Goal: Information Seeking & Learning: Learn about a topic

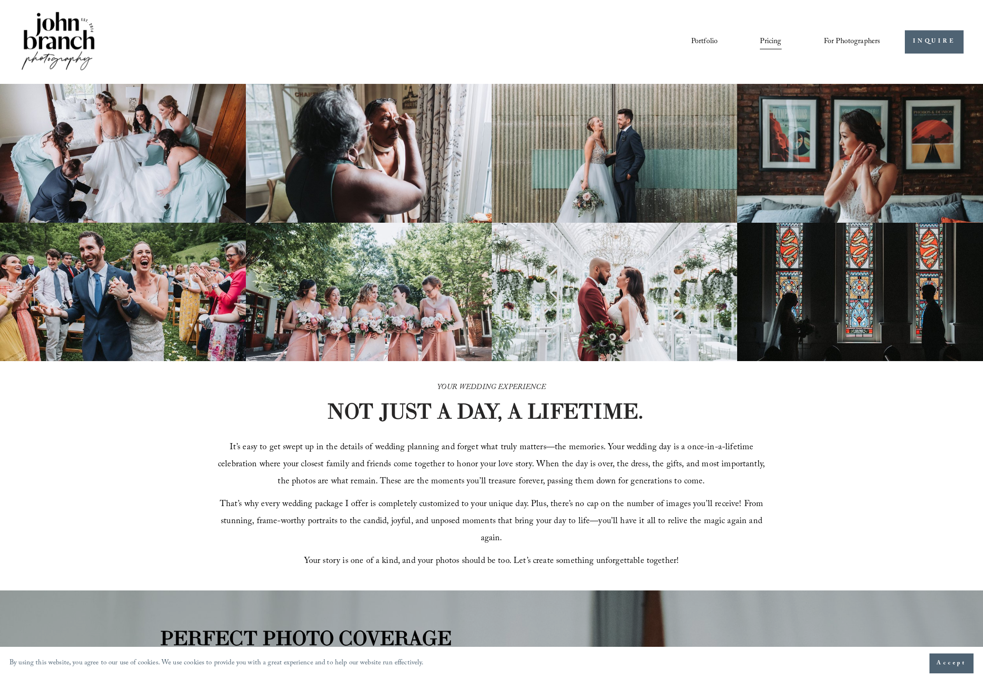
click at [55, 38] on img at bounding box center [58, 42] width 77 height 64
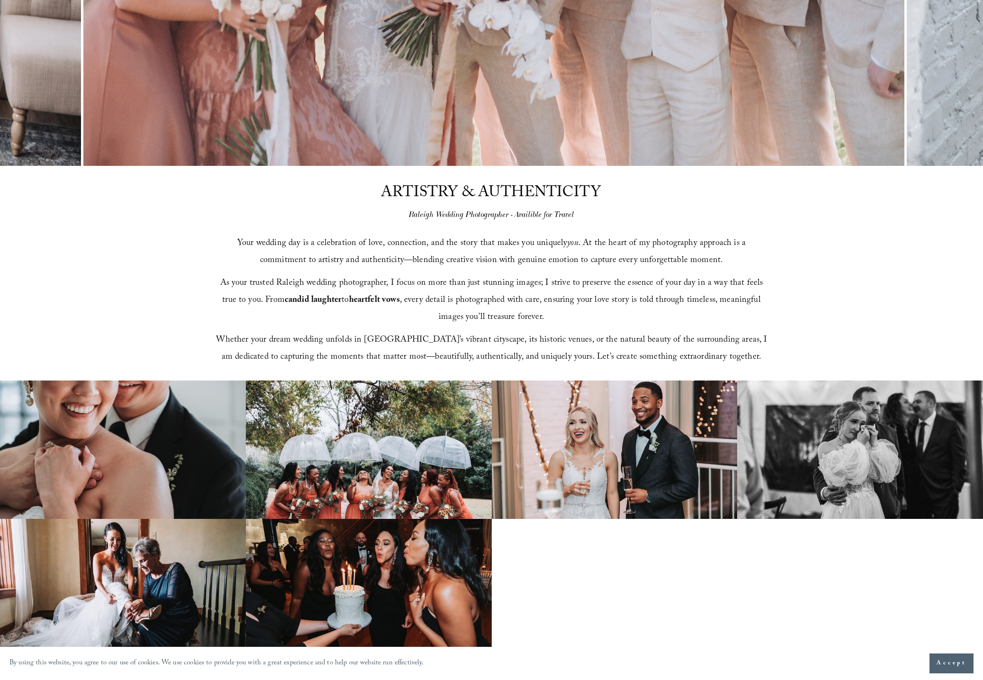
scroll to position [517, 0]
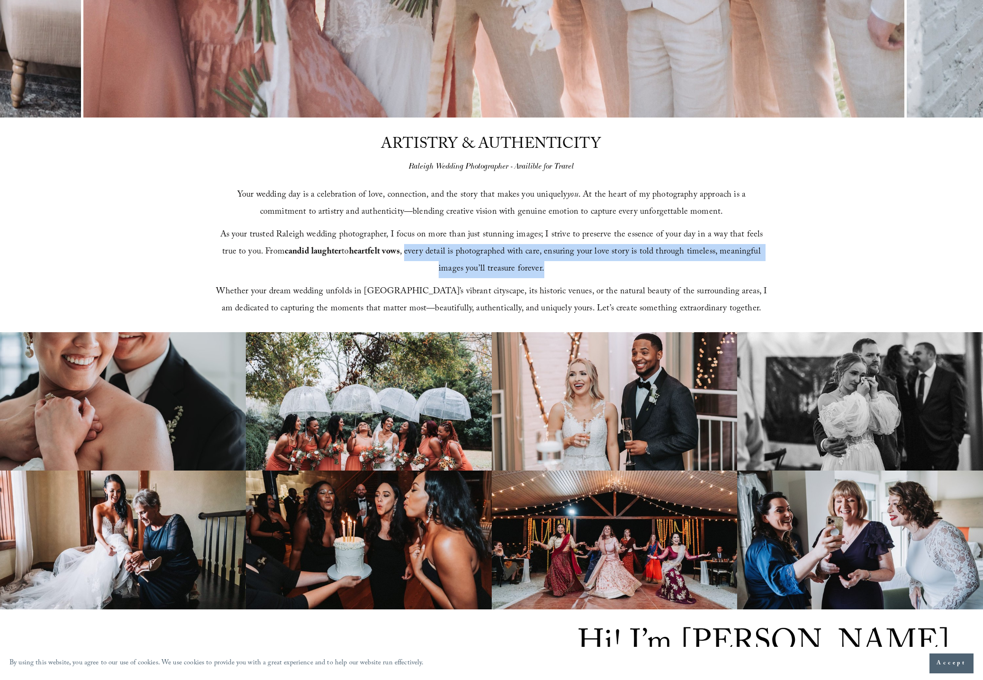
drag, startPoint x: 391, startPoint y: 249, endPoint x: 564, endPoint y: 266, distance: 172.9
click at [564, 266] on p "As your trusted Raleigh wedding photographer, I focus on more than just stunnin…" at bounding box center [491, 252] width 553 height 51
copy span "every detail is photographed with care, ensuring your love story is told throug…"
